Goal: Task Accomplishment & Management: Manage account settings

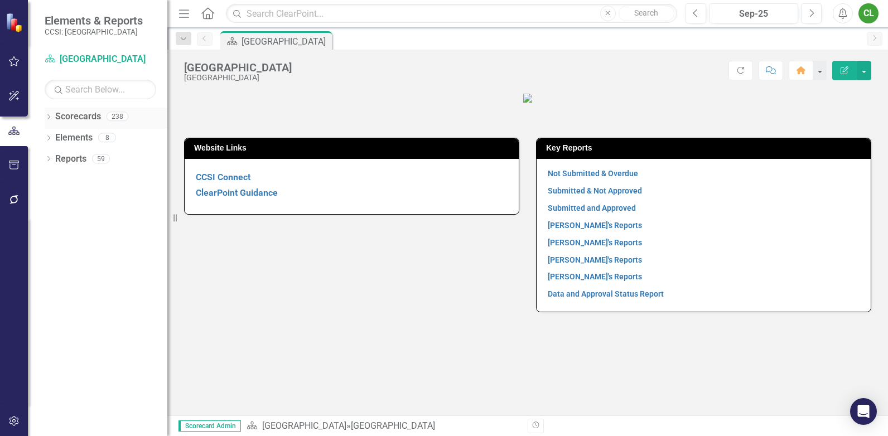
click at [49, 119] on icon "Dropdown" at bounding box center [49, 118] width 8 height 6
click at [42, 138] on icon "Dropdown" at bounding box center [37, 137] width 8 height 7
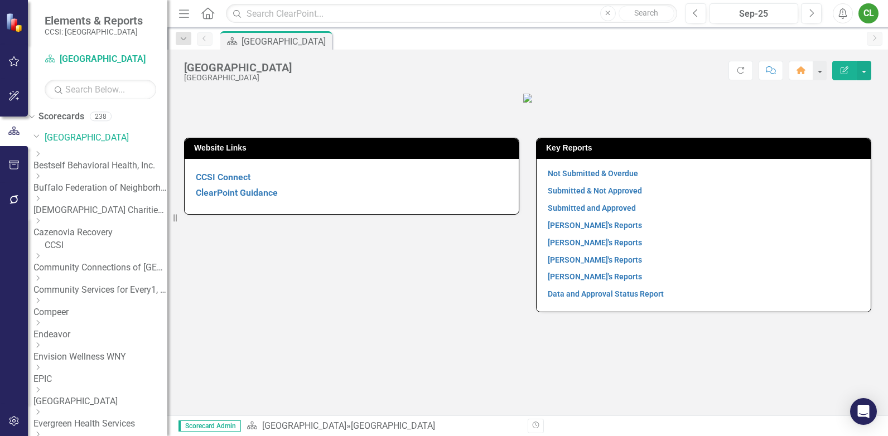
click at [86, 286] on link "Community Services for Every1, Inc." at bounding box center [100, 290] width 134 height 13
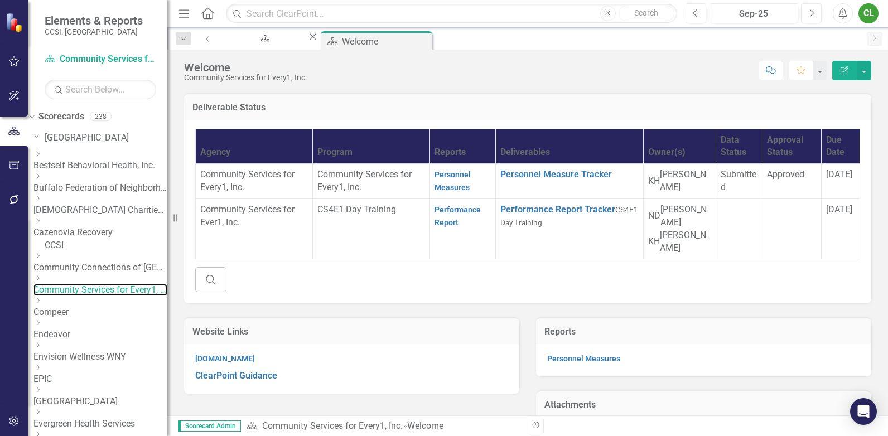
scroll to position [112, 0]
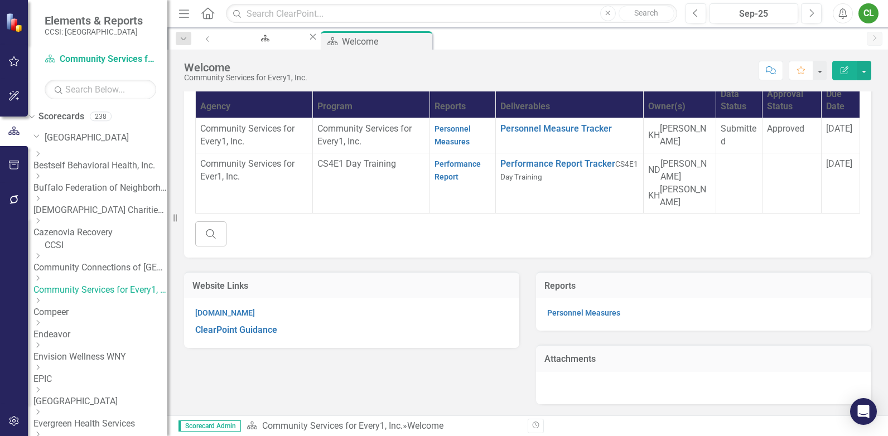
click at [560, 243] on div "Search" at bounding box center [527, 234] width 665 height 25
click at [560, 240] on div "Search" at bounding box center [527, 234] width 665 height 25
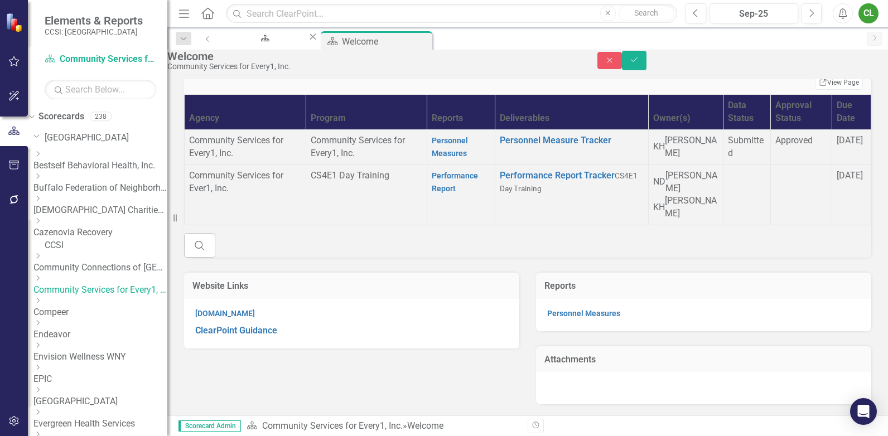
click at [560, 239] on div "Search" at bounding box center [527, 245] width 687 height 25
click at [622, 65] on button "Close" at bounding box center [610, 60] width 25 height 17
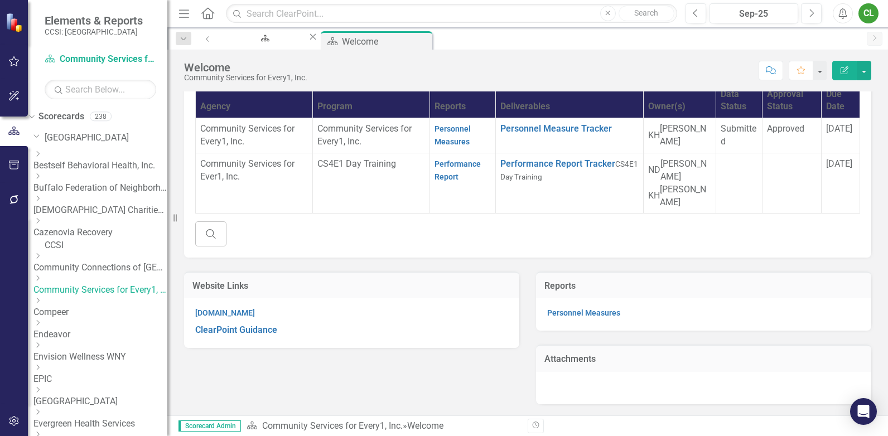
click at [661, 184] on div "[PERSON_NAME]" at bounding box center [686, 171] width 51 height 26
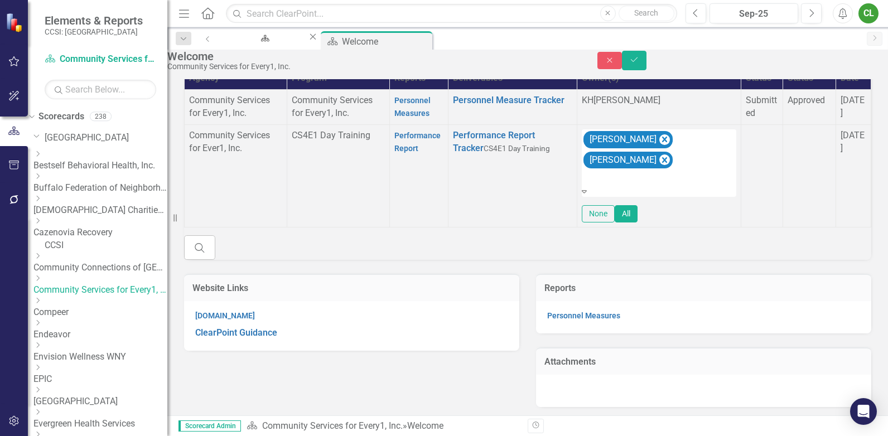
click at [583, 185] on div at bounding box center [659, 177] width 152 height 13
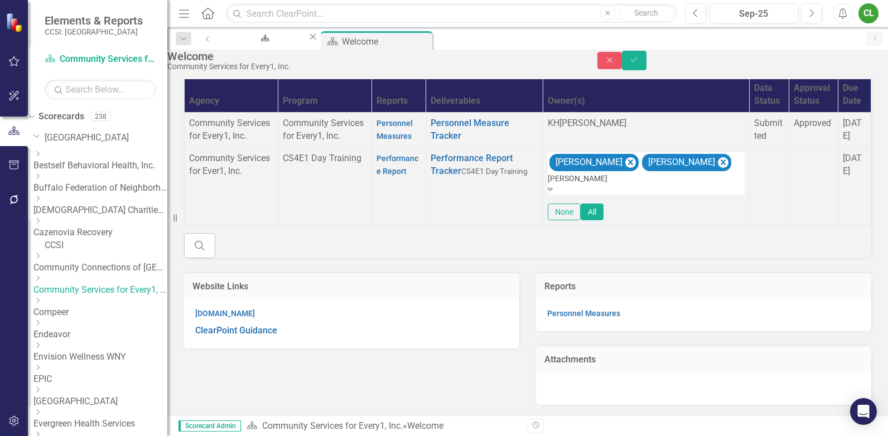
type input "jessi"
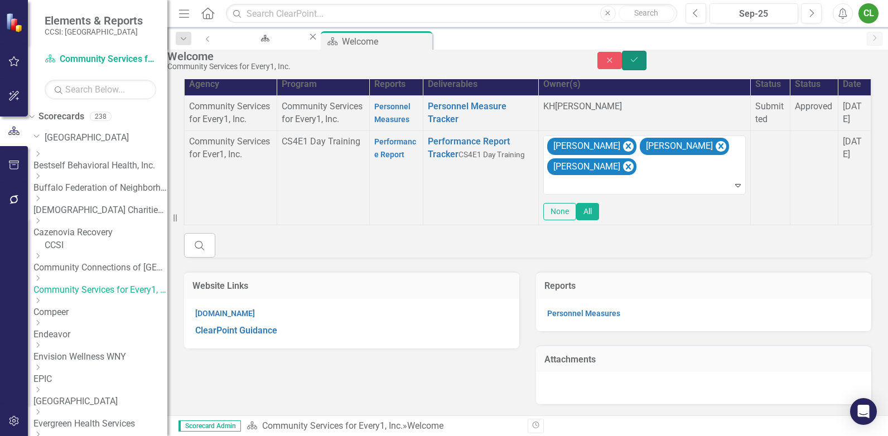
click at [639, 64] on icon "Save" at bounding box center [634, 60] width 10 height 8
